Goal: Navigation & Orientation: Find specific page/section

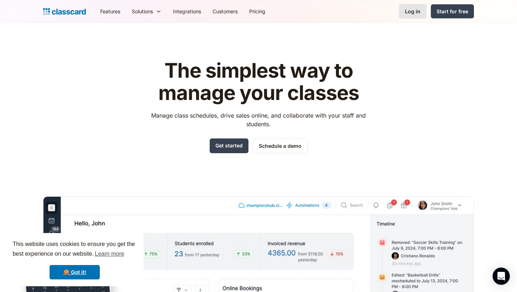
click at [404, 16] on link "Log in" at bounding box center [413, 11] width 28 height 15
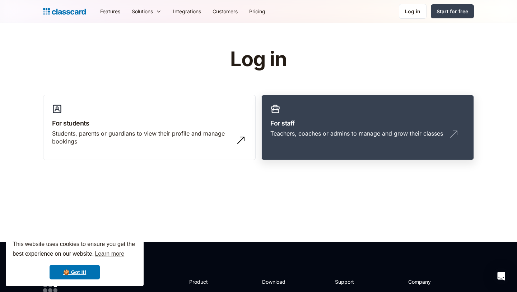
click at [283, 120] on h3 "For staff" at bounding box center [367, 123] width 195 height 10
